Goal: Transaction & Acquisition: Purchase product/service

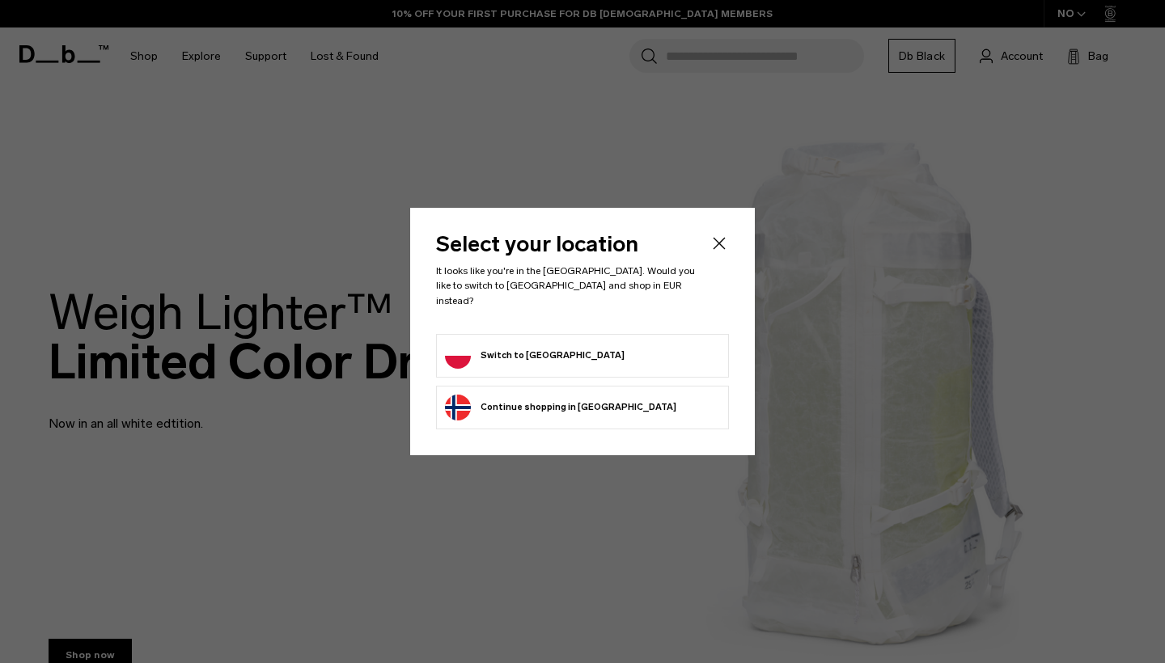
drag, startPoint x: 0, startPoint y: 0, endPoint x: 477, endPoint y: 344, distance: 588.1
click at [477, 344] on button "Switch to Poland" at bounding box center [535, 356] width 180 height 26
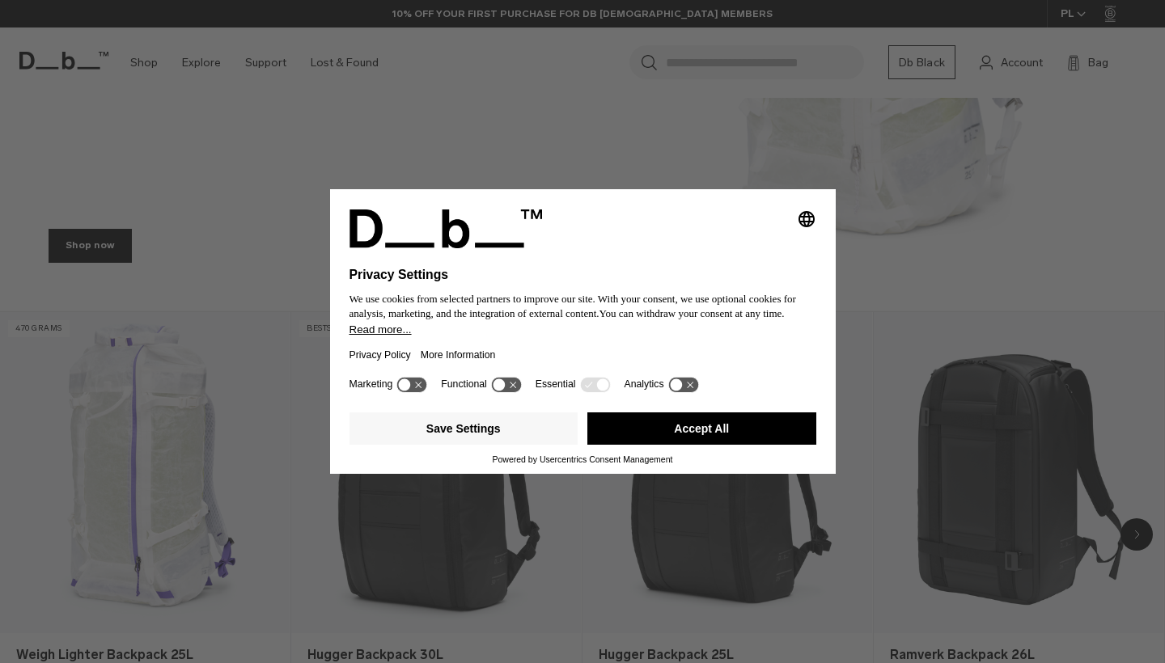
click at [682, 429] on button "Accept All" at bounding box center [701, 429] width 229 height 32
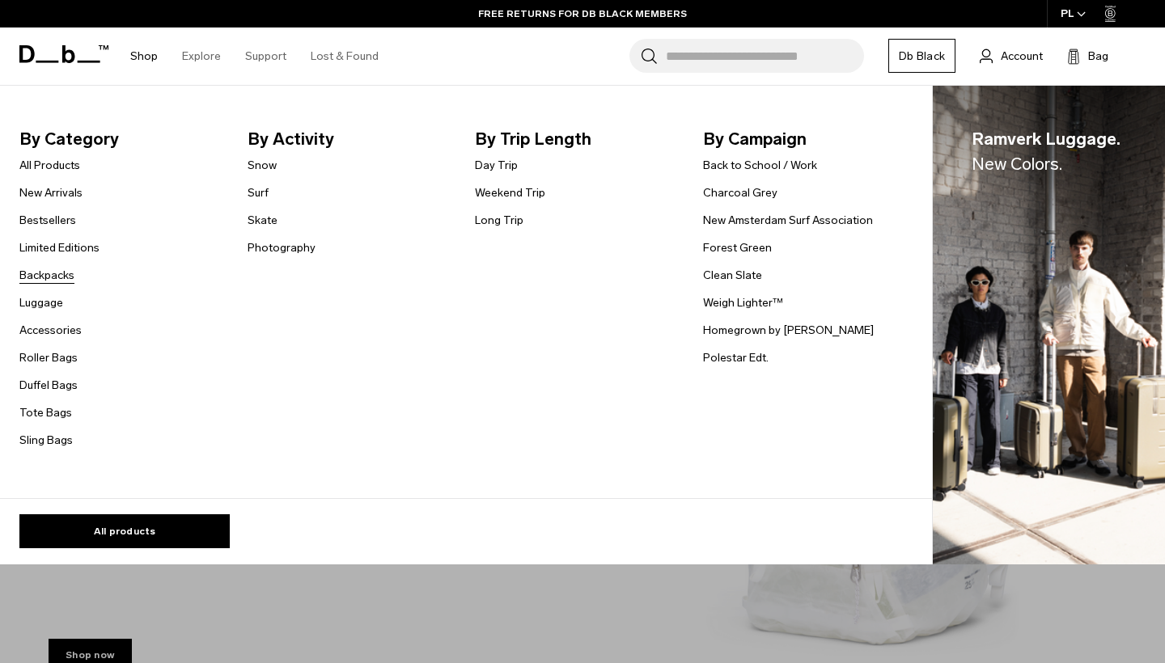
click at [53, 273] on link "Backpacks" at bounding box center [46, 275] width 55 height 17
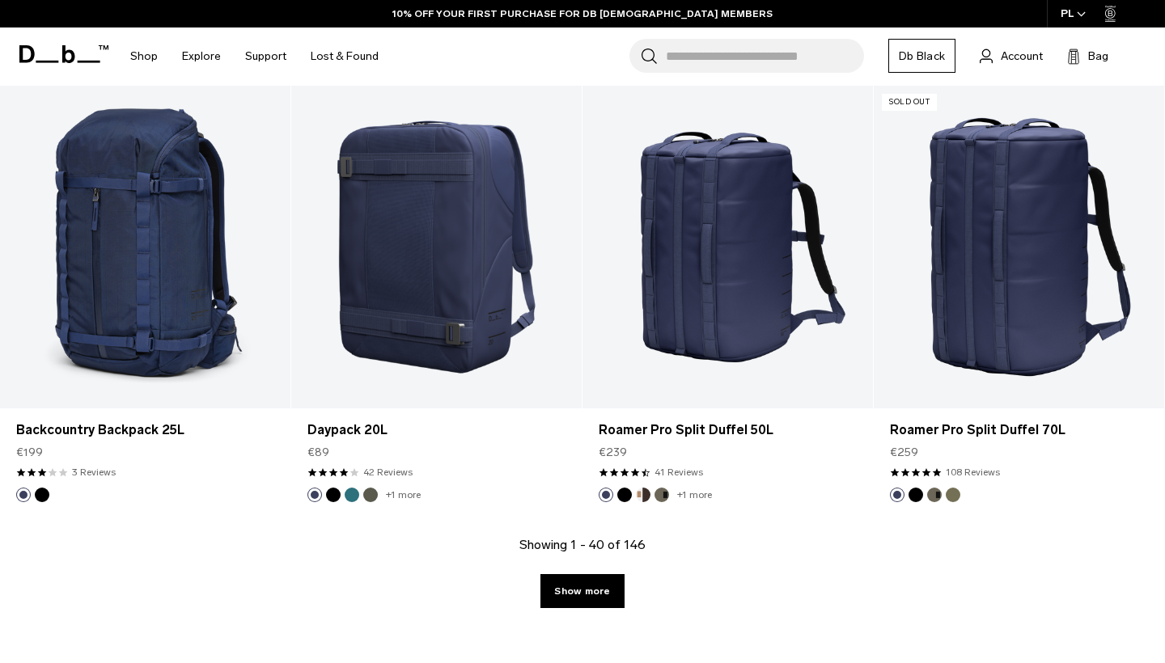
scroll to position [4403, 0]
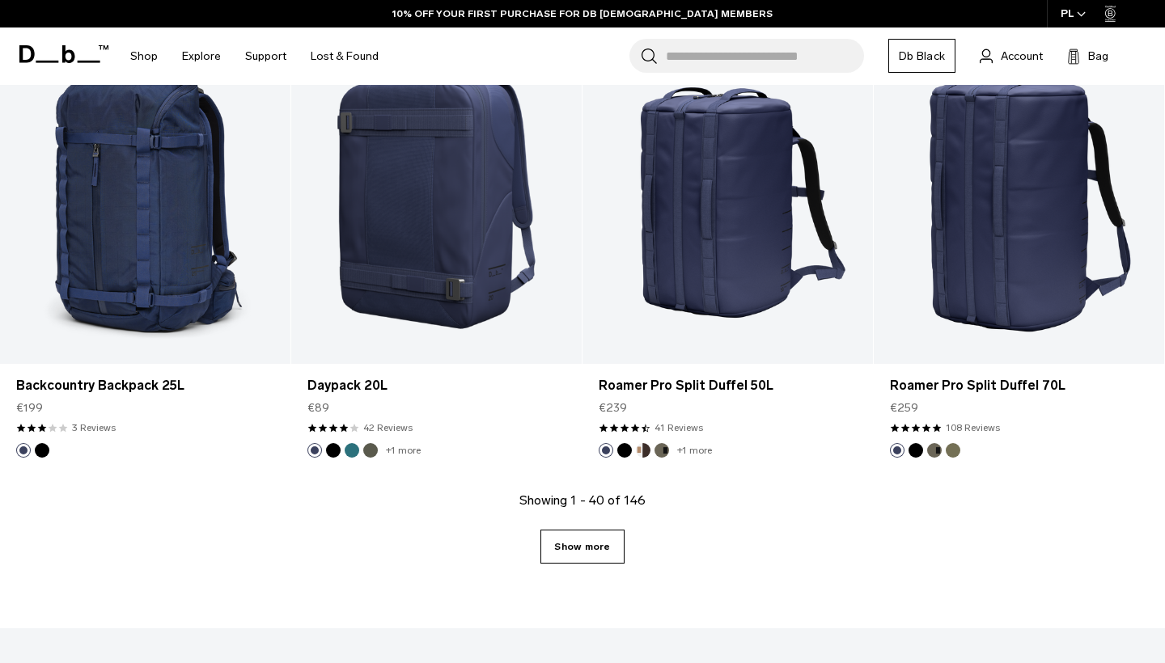
click at [607, 538] on link "Show more" at bounding box center [581, 547] width 83 height 34
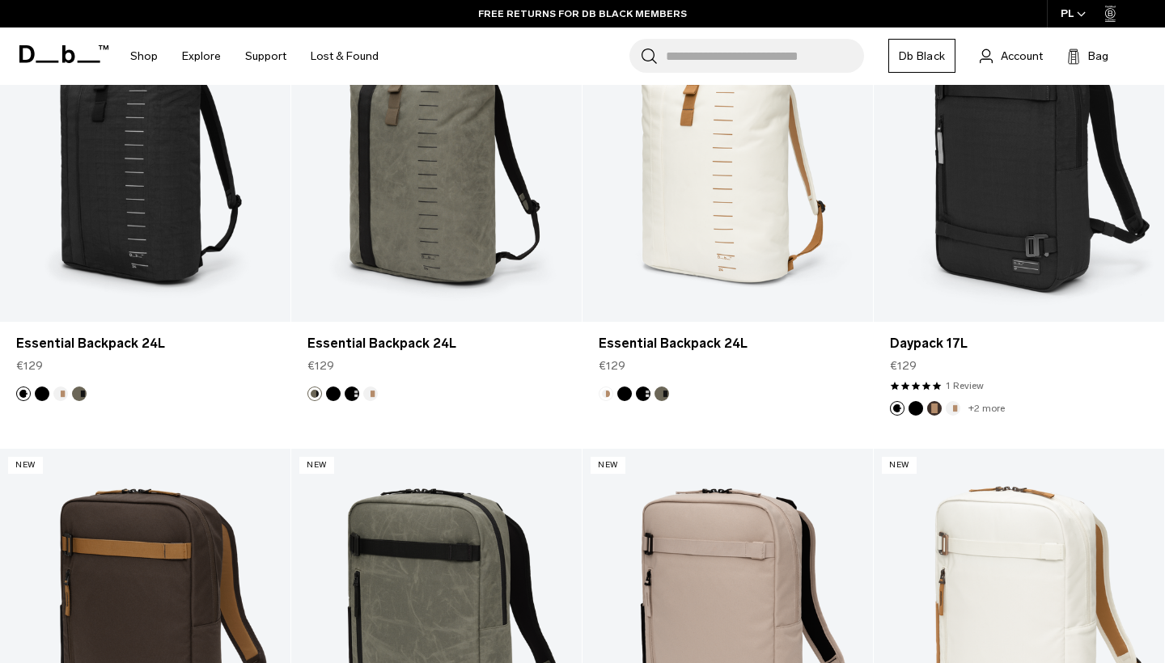
scroll to position [244, 0]
